Goal: Book appointment/travel/reservation

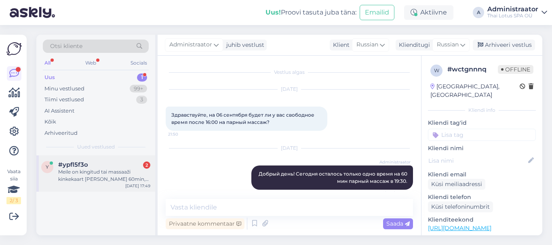
scroll to position [153, 0]
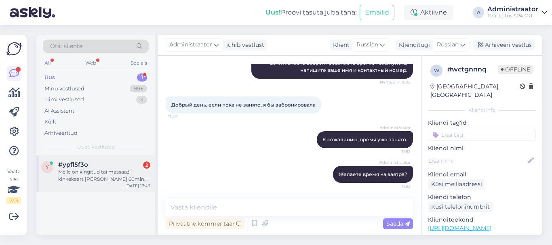
click at [123, 181] on div "Meile on kingitud tai massaaži kinkekaart [PERSON_NAME] 60min, mille sooviks är…" at bounding box center [104, 176] width 92 height 15
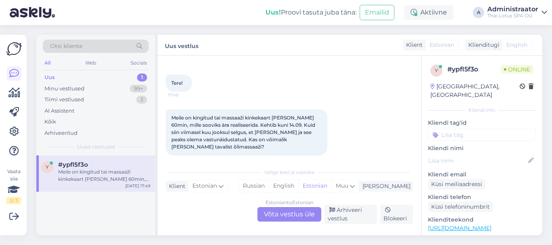
scroll to position [40, 0]
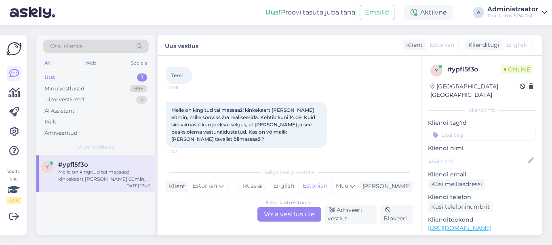
click at [289, 213] on div "Estonian to Estonian Võta vestlus üle" at bounding box center [290, 214] width 64 height 15
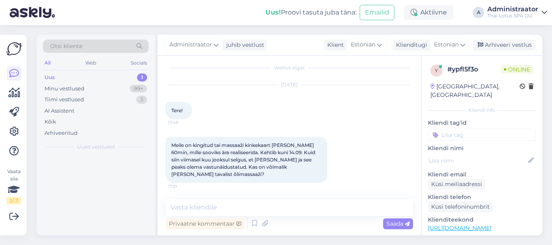
scroll to position [4, 0]
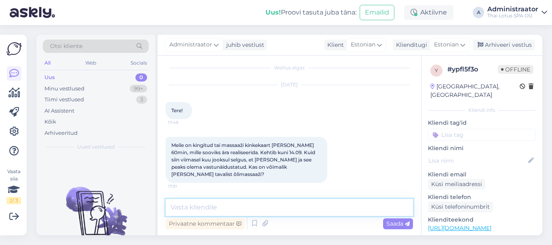
click at [206, 207] on textarea at bounding box center [290, 207] width 248 height 17
type textarea "[PERSON_NAME]"
click at [262, 207] on textarea "Tere! Jah, võime pakkuda tai õlimassaazi või rasedate massaazi." at bounding box center [290, 207] width 248 height 17
click at [253, 207] on textarea "Tere! Jah, võime pakkuda tai õlimassaazi või rasedate massaazi." at bounding box center [290, 207] width 248 height 17
type textarea "Tere! Jah, võime pakkuda Teile tai õlimassaazi või rasedate massaazi."
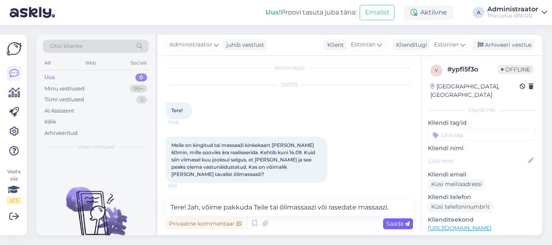
click at [389, 222] on span "Saada" at bounding box center [398, 223] width 23 height 7
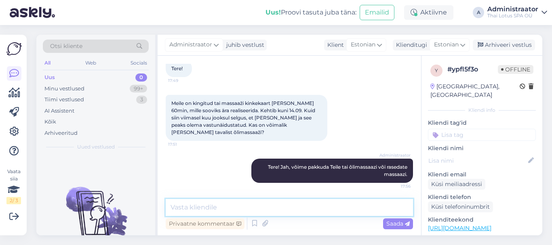
click at [235, 212] on textarea at bounding box center [290, 207] width 248 height 17
click at [225, 207] on textarea "Broneerimiseks rirjutage" at bounding box center [290, 207] width 248 height 17
click at [260, 208] on textarea "Broneerimiseks kirjutage" at bounding box center [290, 207] width 248 height 17
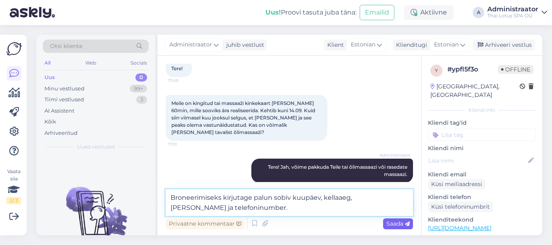
type textarea "Broneerimiseks kirjutage palun sobiv kuupäev, kellaaeg, [PERSON_NAME] ja telefo…"
click at [390, 224] on span "Saada" at bounding box center [398, 223] width 23 height 7
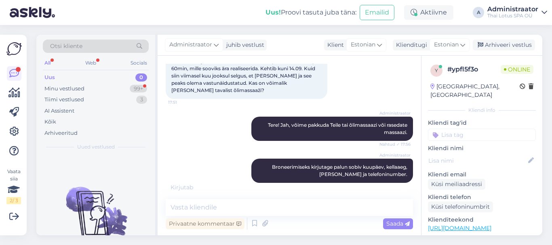
scroll to position [158, 0]
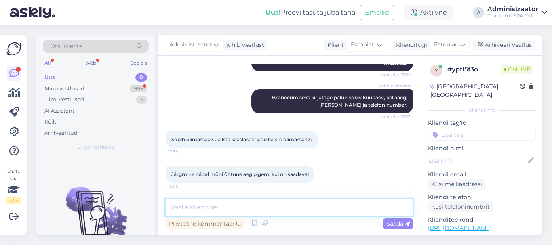
click at [222, 209] on textarea at bounding box center [290, 207] width 248 height 17
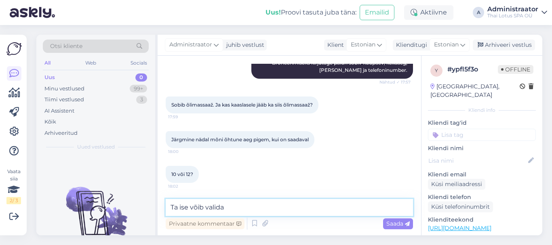
type textarea "Ta ise võib valida."
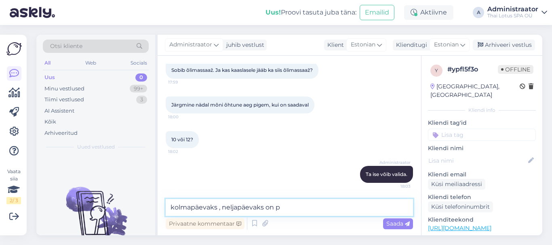
drag, startPoint x: 280, startPoint y: 208, endPoint x: 266, endPoint y: 208, distance: 14.2
click at [266, 208] on textarea "kolmapäevaks , neljapäevaks on p" at bounding box center [290, 207] width 248 height 17
click at [170, 207] on textarea "kolmapäevaks , neljapäevaks" at bounding box center [290, 207] width 248 height 17
type textarea "Meil on pakkuda aega siis kolmapäevaks , neljapäevaks"
click at [396, 226] on span "Saada" at bounding box center [398, 223] width 23 height 7
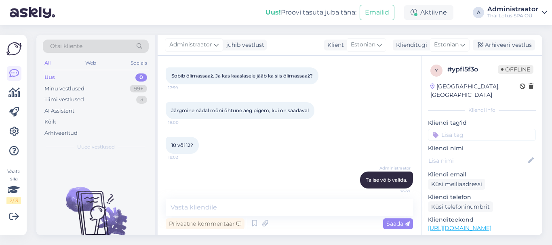
scroll to position [262, 0]
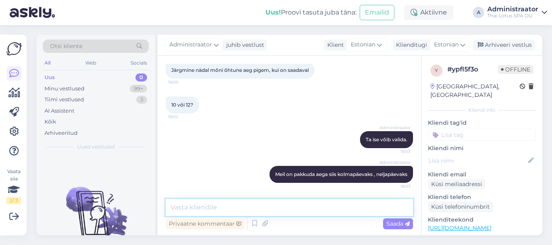
click at [201, 208] on textarea at bounding box center [290, 207] width 248 height 17
type textarea "Kas õhtune või päevane aeg sobiks"
click at [250, 207] on textarea "Kas õhtune või päevane aeg sobiks" at bounding box center [290, 207] width 248 height 17
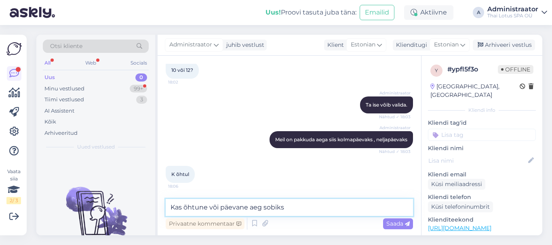
drag, startPoint x: 289, startPoint y: 209, endPoint x: 154, endPoint y: 212, distance: 135.1
click at [154, 212] on div "Otsi kliente All Web Socials Uus 0 Minu vestlused 99+ Tiimi vestlused 3 AI Assi…" at bounding box center [289, 135] width 506 height 201
click at [194, 206] on textarea at bounding box center [290, 207] width 248 height 17
type textarea "Mis [PERSON_NAME] sobiks?"
click at [399, 222] on span "Saada" at bounding box center [398, 223] width 23 height 7
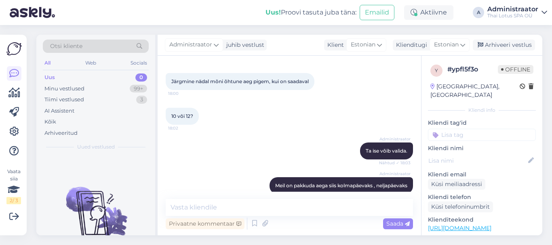
scroll to position [332, 0]
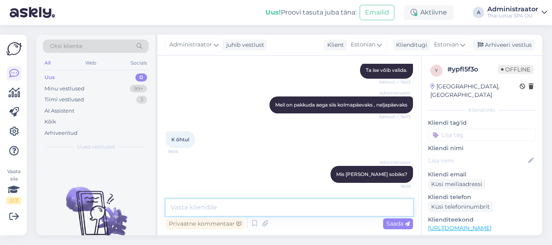
click at [208, 207] on textarea at bounding box center [290, 207] width 248 height 17
type textarea "Kõige hilisem aeg on [PERSON_NAME] 19:30."
click at [396, 225] on span "Saada" at bounding box center [398, 223] width 23 height 7
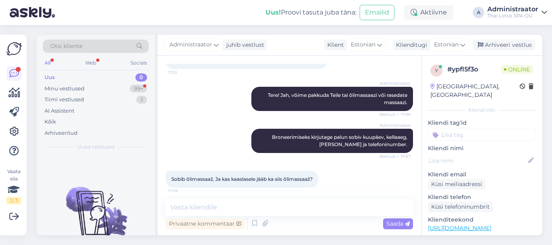
scroll to position [159, 0]
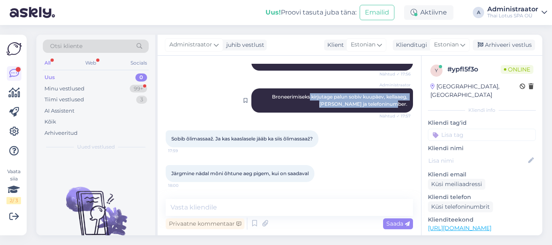
drag, startPoint x: 292, startPoint y: 96, endPoint x: 402, endPoint y: 105, distance: 110.7
click at [402, 105] on div "Administraator Broneerimiseks kirjutage palun sobiv kuupäev, kellaaeg, [PERSON_…" at bounding box center [333, 101] width 162 height 24
copy span "kirjutage palun sobiv kuupäev, kellaaeg, [PERSON_NAME] ja telefoninumber."
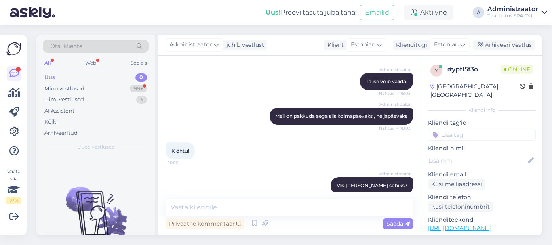
scroll to position [402, 0]
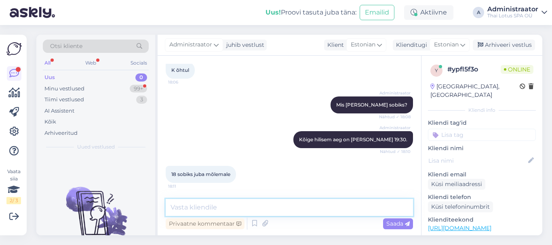
click at [203, 206] on textarea at bounding box center [290, 207] width 248 height 17
paste textarea "kirjutage palun sobiv kuupäev, kellaaeg, [PERSON_NAME] ja telefoninumber."
click at [176, 207] on textarea "kirjutage palun sobiv kuupäev, kellaaeg, [PERSON_NAME] ja telefoninumber." at bounding box center [290, 207] width 248 height 17
drag, startPoint x: 224, startPoint y: 209, endPoint x: 303, endPoint y: 213, distance: 79.4
click at [303, 213] on textarea "Kirjutage palun sobiv kuupäev, kellaaeg, [PERSON_NAME] ja telefoninumber." at bounding box center [290, 207] width 248 height 17
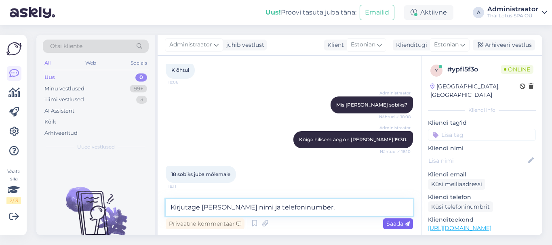
type textarea "Kirjutage [PERSON_NAME] nimi ja telefoninumber."
click at [406, 228] on div "Saada" at bounding box center [398, 224] width 30 height 11
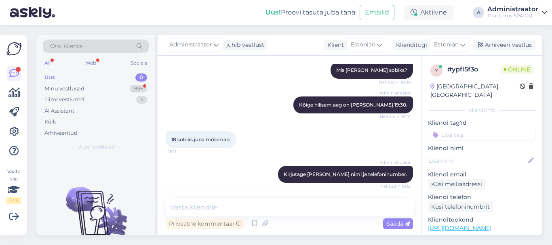
scroll to position [506, 0]
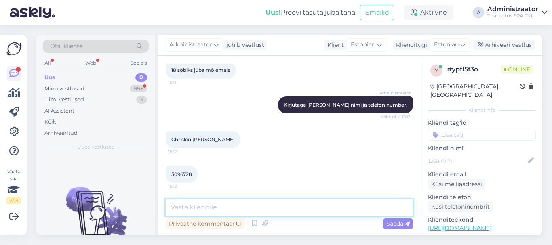
click at [203, 209] on textarea at bounding box center [290, 207] width 248 height 17
click at [191, 207] on textarea at bounding box center [290, 207] width 248 height 17
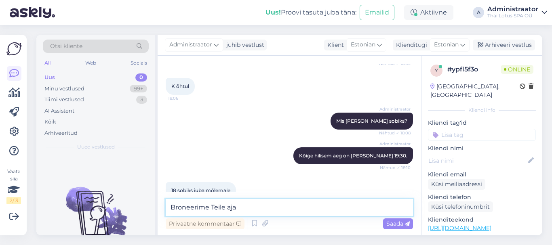
scroll to position [385, 0]
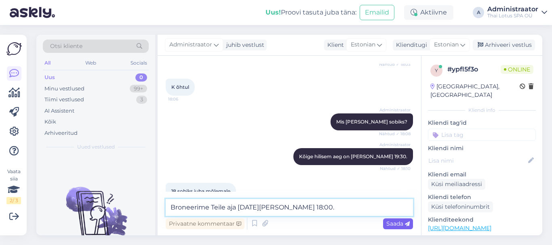
type textarea "Broneerime Teile aja [DATE][PERSON_NAME] 18:00."
click at [399, 222] on span "Saada" at bounding box center [398, 223] width 23 height 7
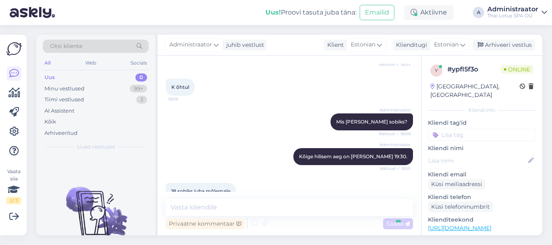
scroll to position [541, 0]
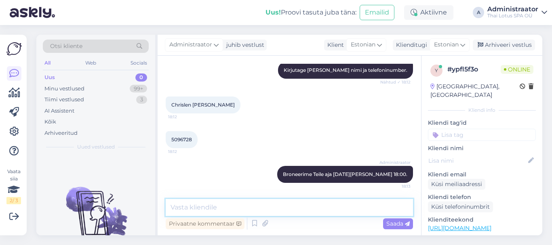
click at [261, 209] on textarea at bounding box center [290, 207] width 248 height 17
type textarea "Peatse kohtumiseni!"
click at [396, 221] on span "Saada" at bounding box center [398, 223] width 23 height 7
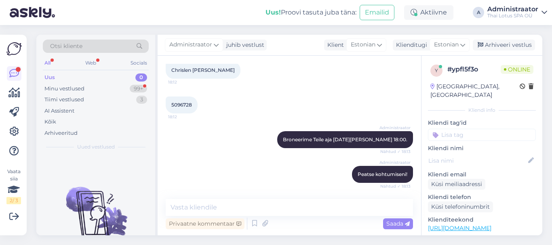
scroll to position [610, 0]
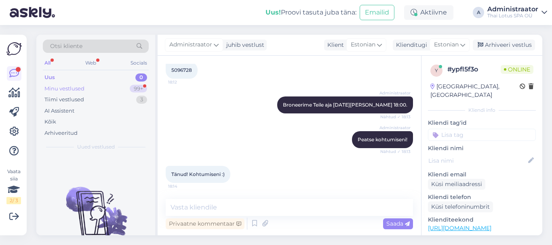
click at [66, 91] on div "Minu vestlused" at bounding box center [64, 89] width 40 height 8
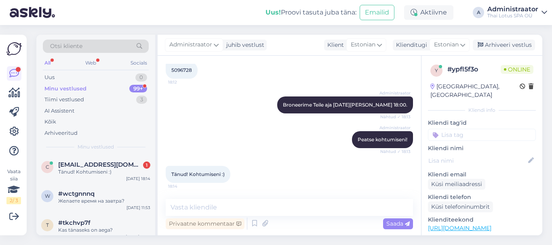
click at [267, 92] on div "Administraator [PERSON_NAME] Teile aja [DATE][PERSON_NAME] 18:00. Nähtud ✓ 18:13" at bounding box center [290, 105] width 248 height 35
click at [203, 209] on textarea at bounding box center [290, 207] width 248 height 17
click at [225, 176] on div "Tänud! Kohtumiseni :) 18:14" at bounding box center [198, 174] width 65 height 17
click at [69, 209] on div "w #wctgnnnq Желаете время на завтра? [DATE] 11:53" at bounding box center [95, 199] width 119 height 29
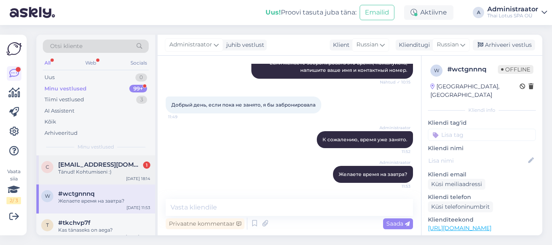
click at [97, 173] on div "Tänud! Kohtumiseni :)" at bounding box center [104, 172] width 92 height 7
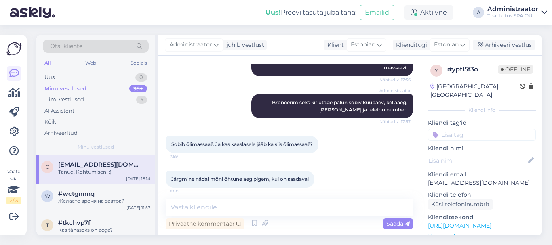
scroll to position [610, 0]
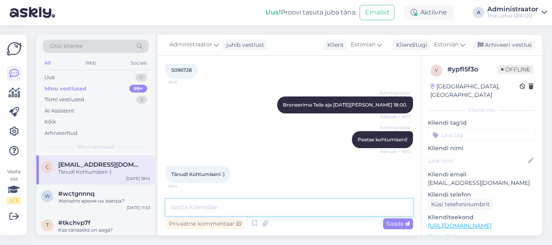
click at [215, 212] on textarea at bounding box center [290, 207] width 248 height 17
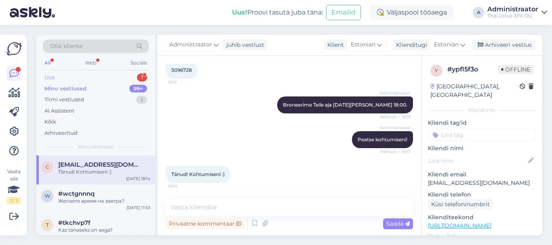
click at [49, 77] on div "Uus" at bounding box center [49, 78] width 10 height 8
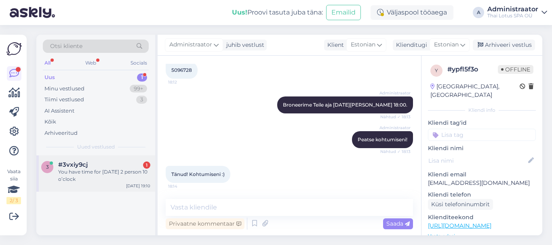
click at [107, 176] on div "You have time for [DATE] 2 person 10 o’clock" at bounding box center [104, 176] width 92 height 15
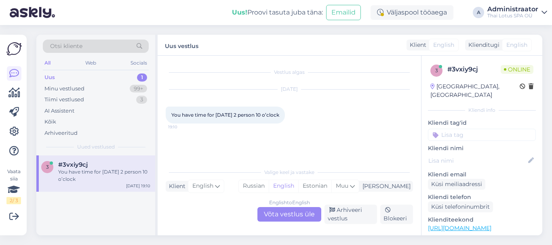
scroll to position [0, 0]
click at [300, 213] on div "English to English Võta vestlus üle" at bounding box center [290, 214] width 64 height 15
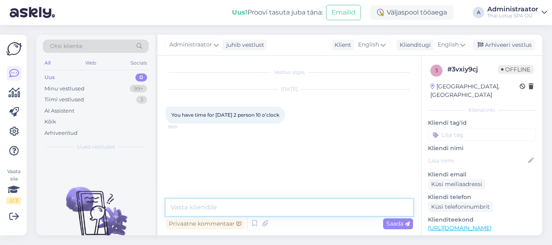
click at [214, 209] on textarea at bounding box center [290, 207] width 248 height 17
type textarea "Hello!"
type textarea "U"
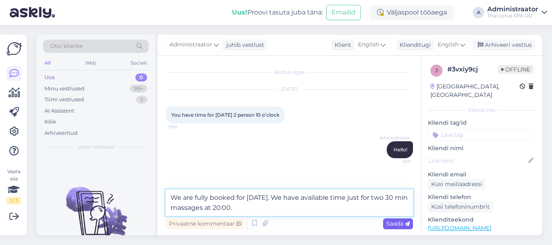
type textarea "We are fully booked for [DATE]. We have available time just for two 30 min mass…"
click at [390, 221] on span "Saada" at bounding box center [398, 223] width 23 height 7
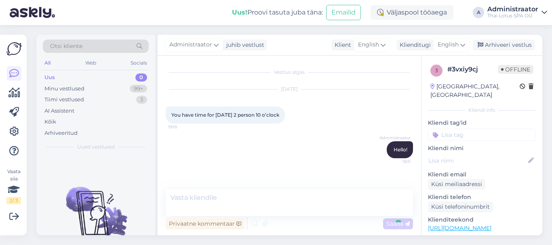
scroll to position [17, 0]
